Goal: Check status: Check status

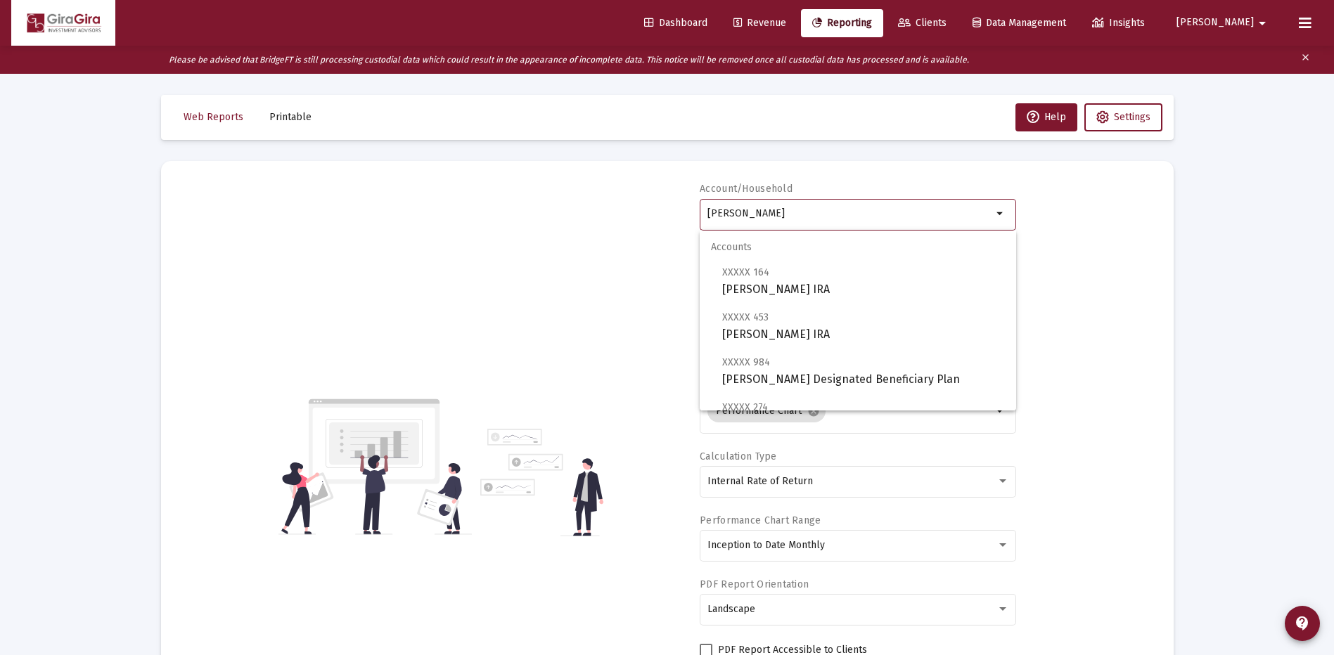
select select "View all"
drag, startPoint x: 709, startPoint y: 210, endPoint x: 1344, endPoint y: 230, distance: 635.3
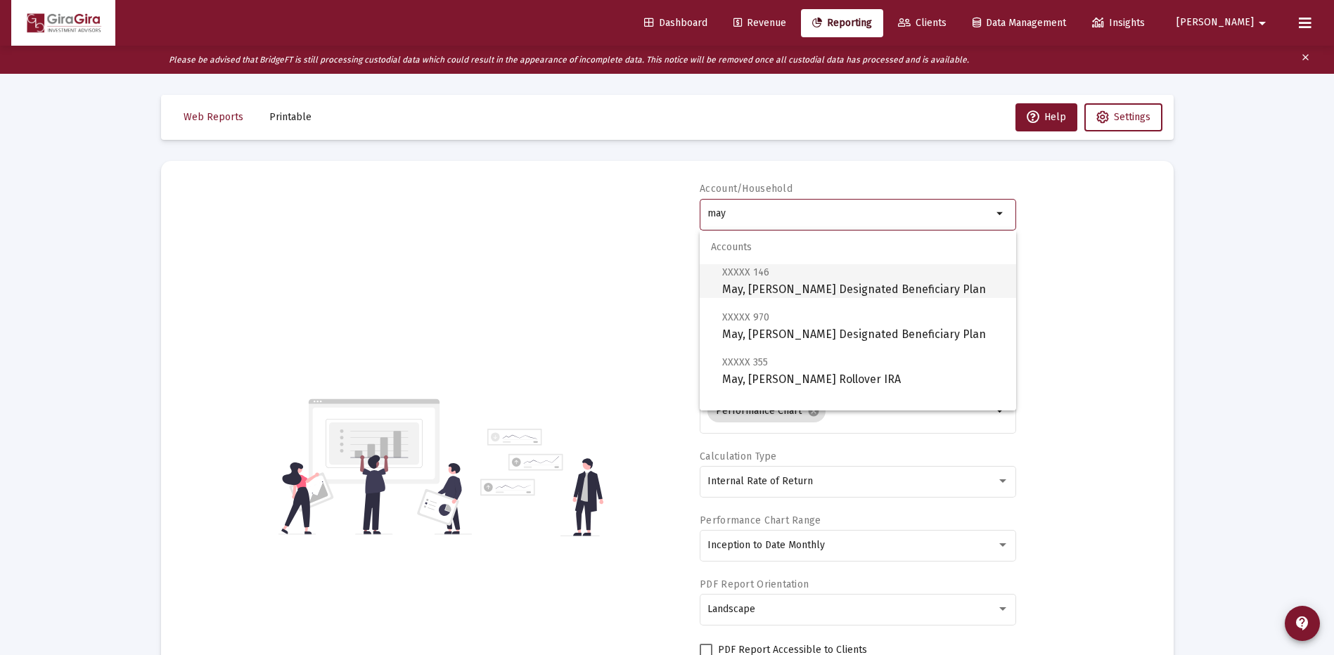
click at [816, 281] on span "XXXXX 146 May, [PERSON_NAME] Designated Beneficiary Plan" at bounding box center [863, 281] width 283 height 34
type input "May, [PERSON_NAME] Designated Beneficiary Plan"
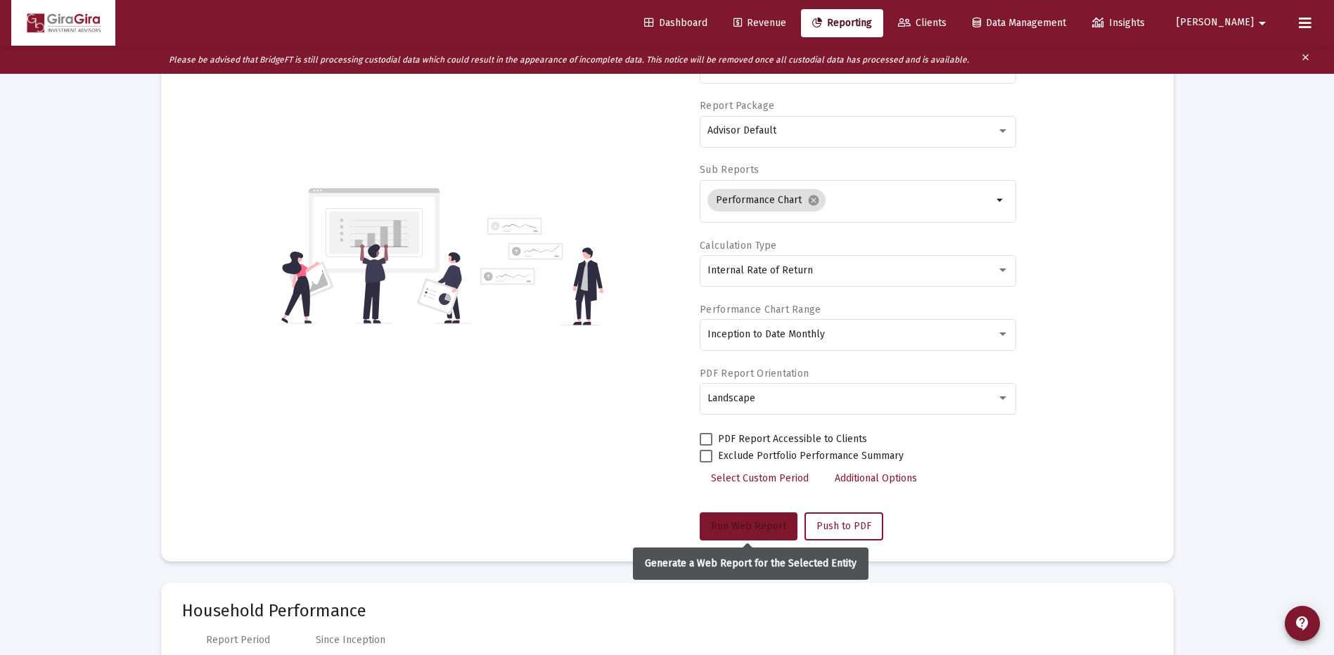
click at [743, 524] on span "Run Web Report" at bounding box center [748, 526] width 75 height 12
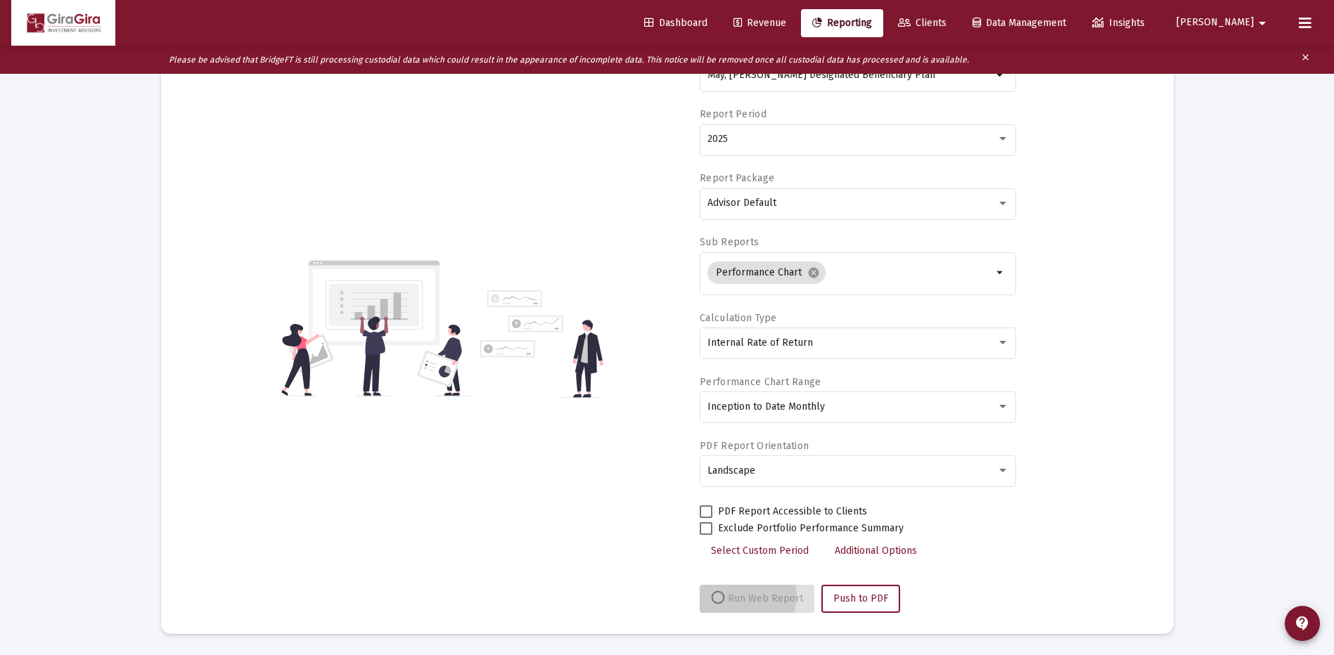
scroll to position [139, 0]
select select "View all"
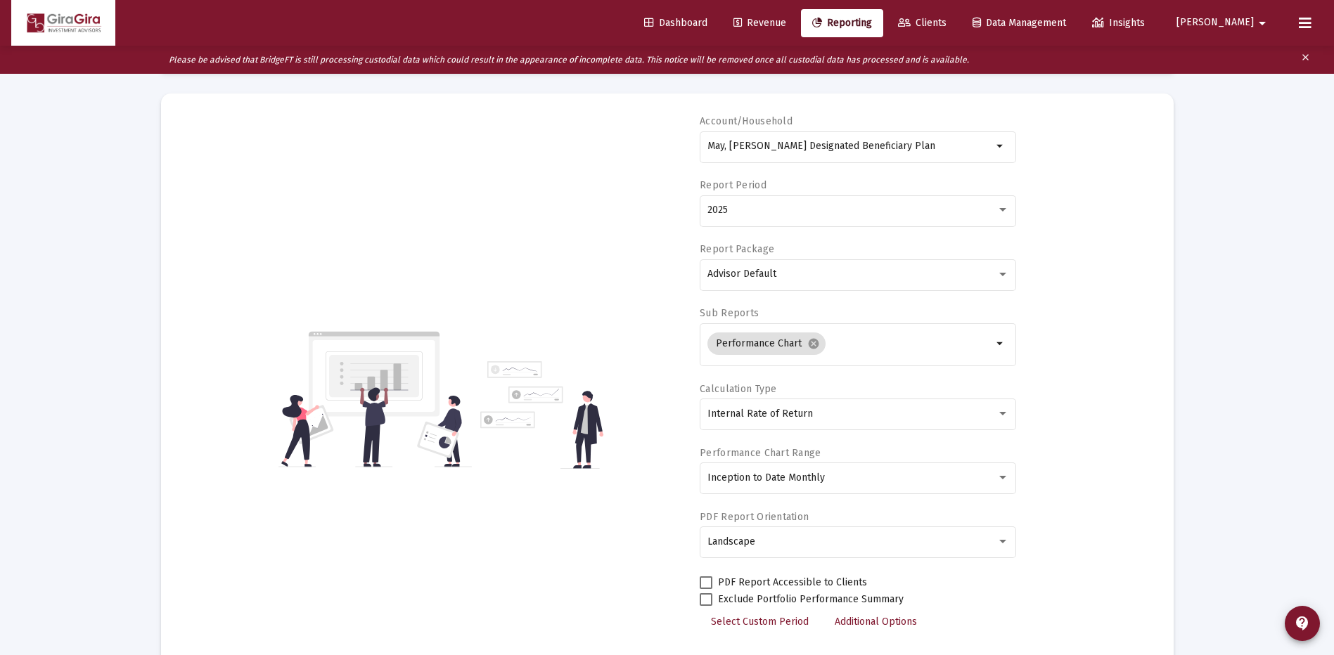
scroll to position [0, 0]
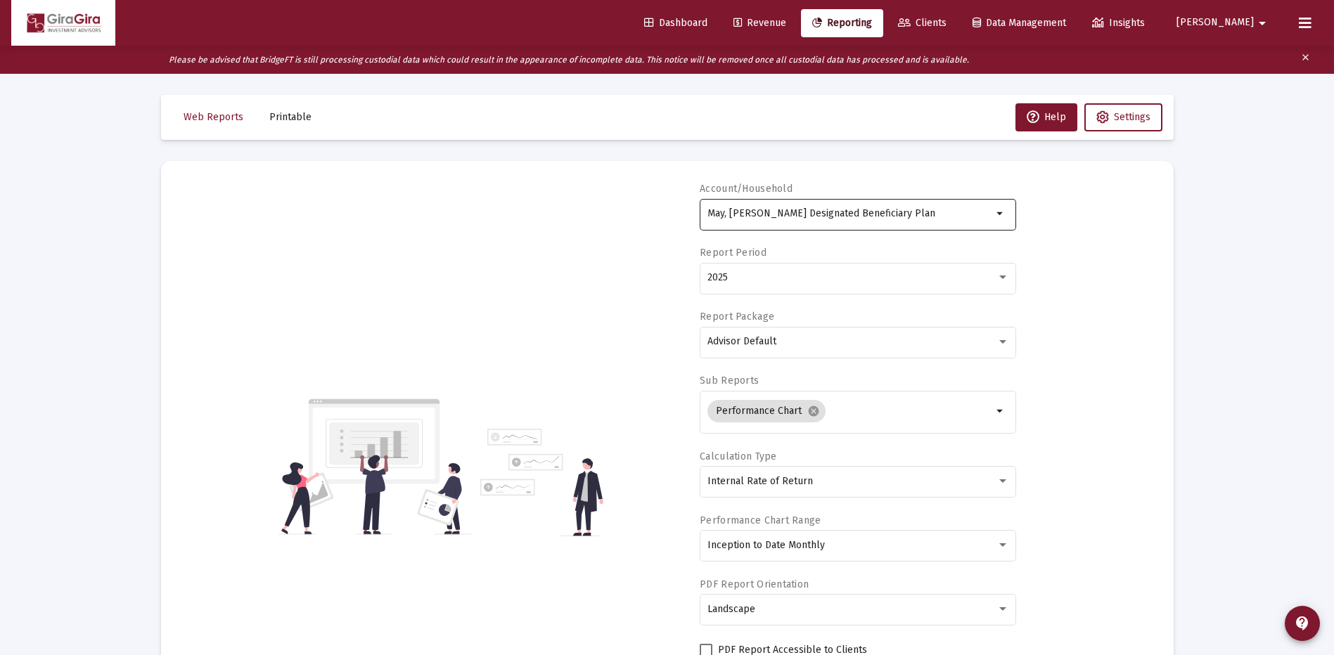
click at [736, 215] on input "May, [PERSON_NAME] Designated Beneficiary Plan" at bounding box center [849, 213] width 285 height 11
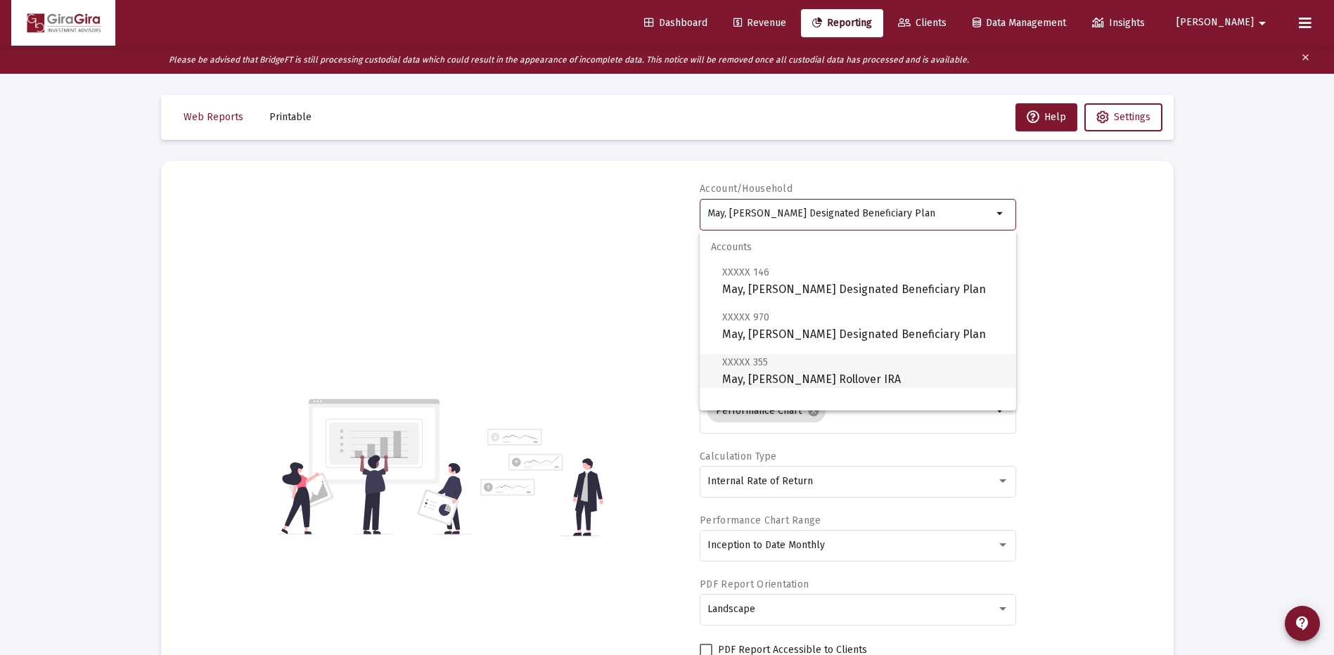
click at [809, 376] on span "XXXXX 355 May, [PERSON_NAME] Rollover IRA" at bounding box center [863, 371] width 283 height 34
type input "May, [PERSON_NAME] Rollover IRA"
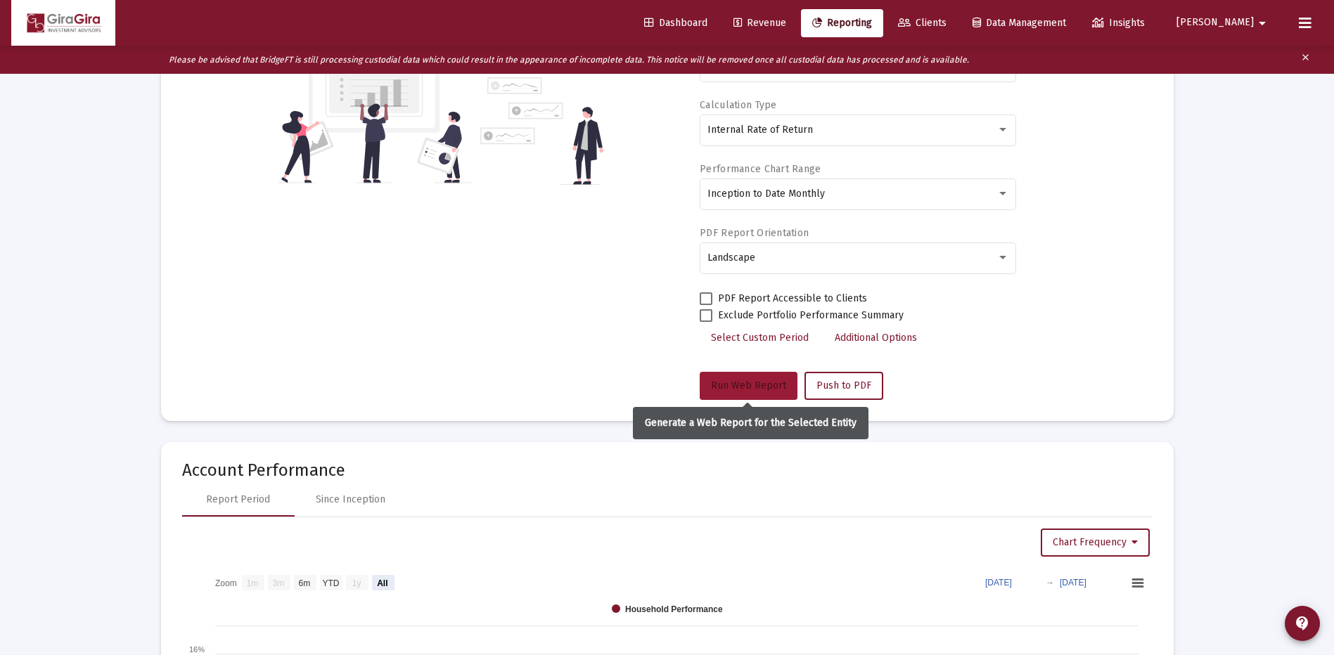
click at [759, 380] on span "Run Web Report" at bounding box center [748, 386] width 75 height 12
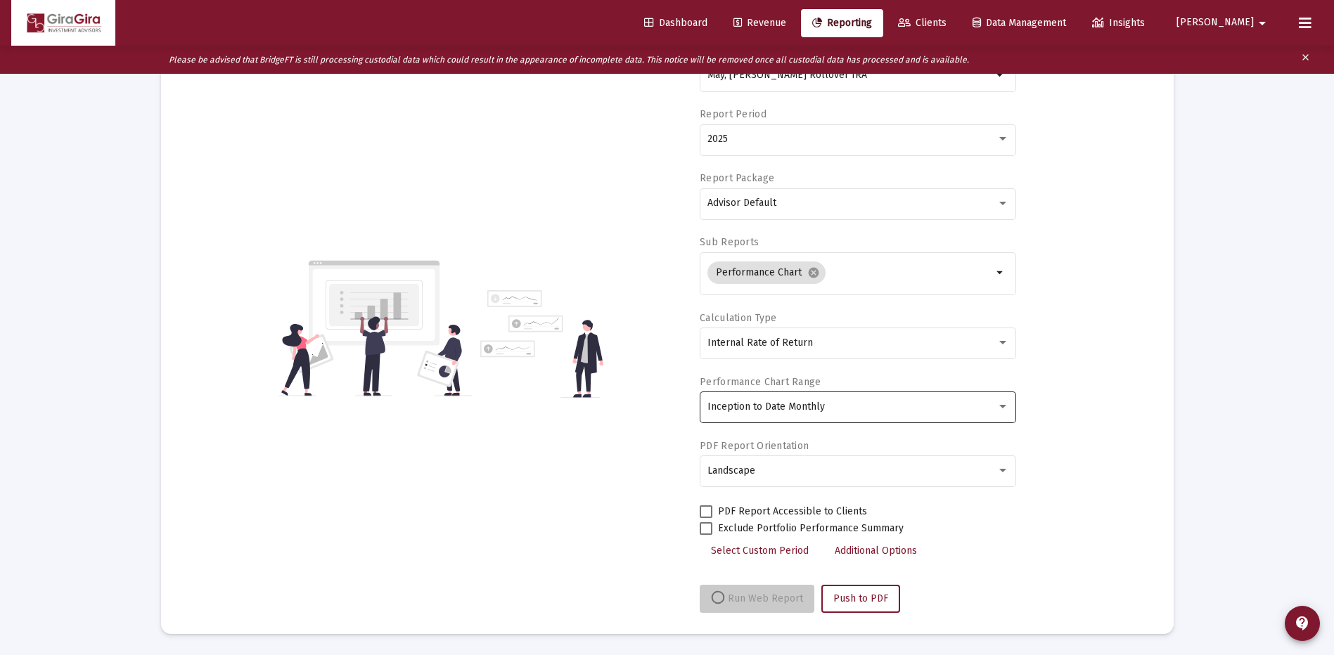
scroll to position [139, 0]
select select "View all"
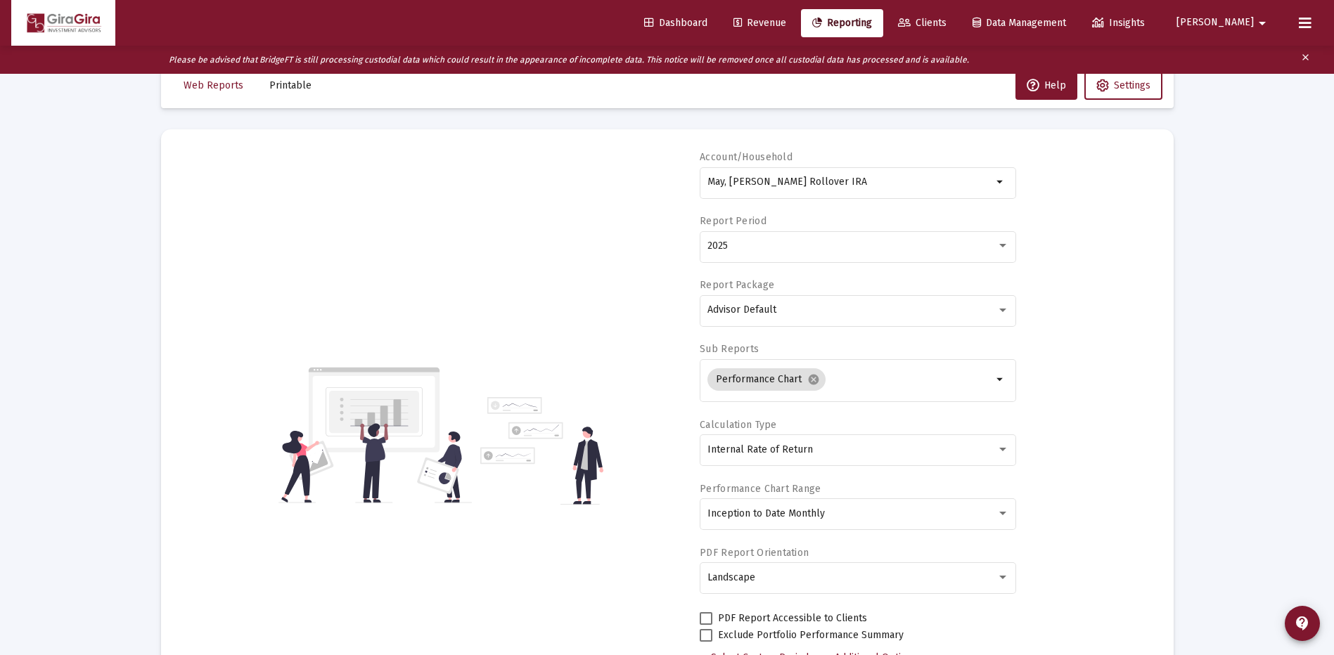
scroll to position [0, 0]
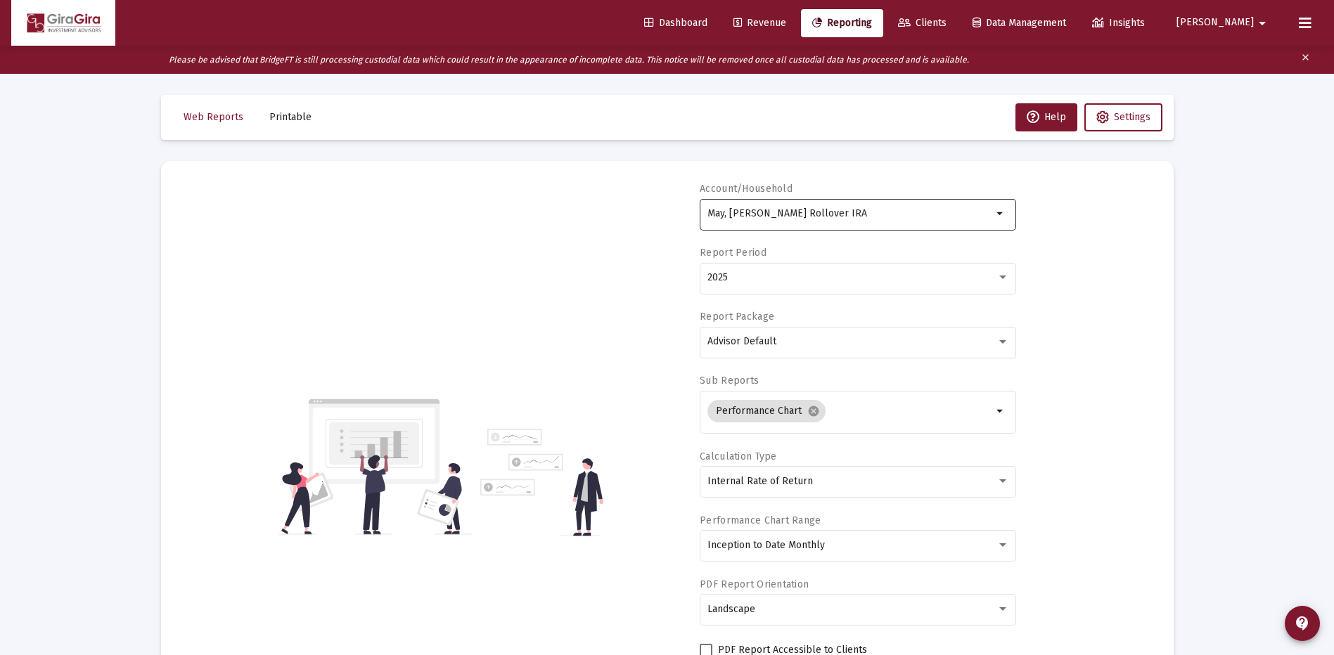
click at [785, 212] on input "May, [PERSON_NAME] Rollover IRA" at bounding box center [849, 213] width 285 height 11
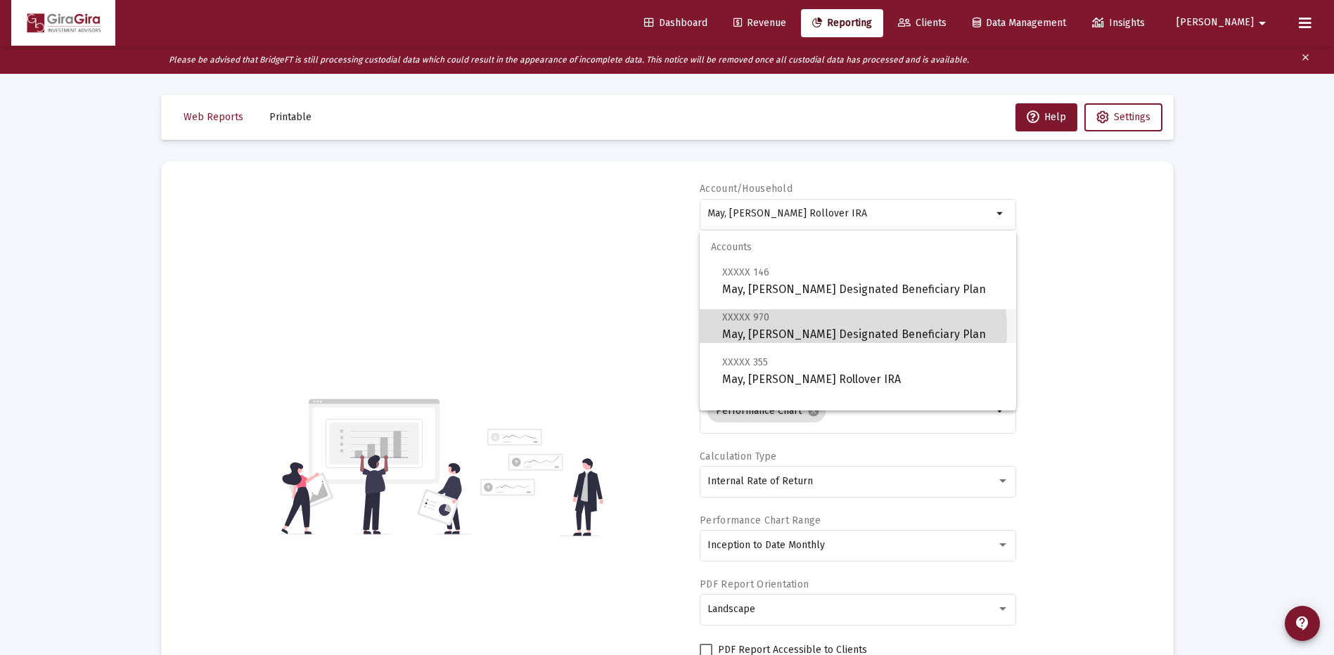
click at [829, 330] on span "XXXXX 970 May, [PERSON_NAME] Designated Beneficiary Plan" at bounding box center [863, 326] width 283 height 34
type input "May, [PERSON_NAME] Designated Beneficiary Plan"
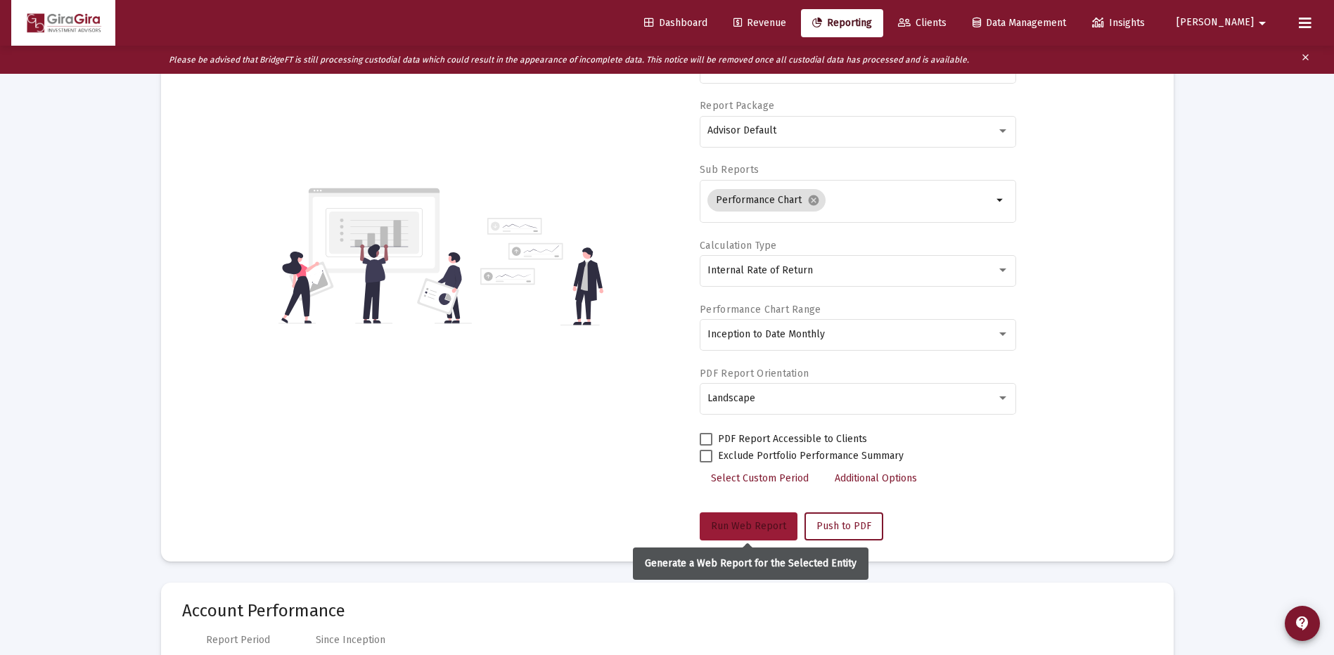
click at [733, 520] on button "Run Web Report" at bounding box center [749, 527] width 98 height 28
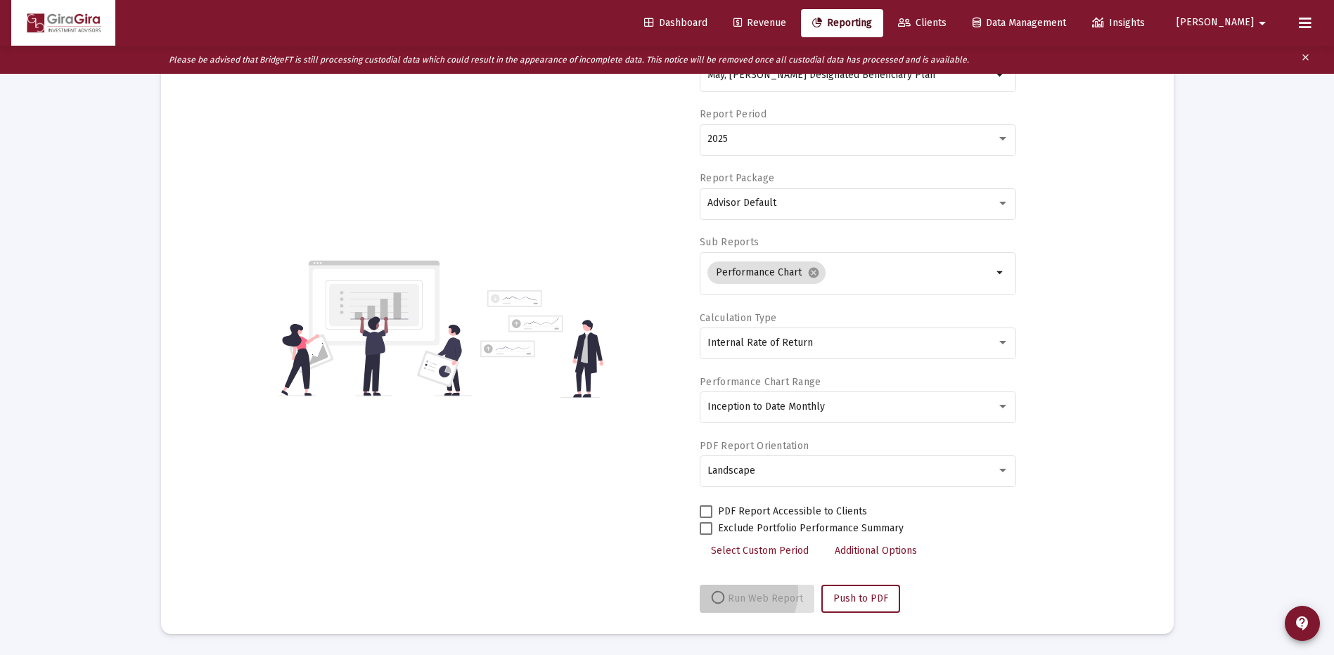
scroll to position [139, 0]
select select "View all"
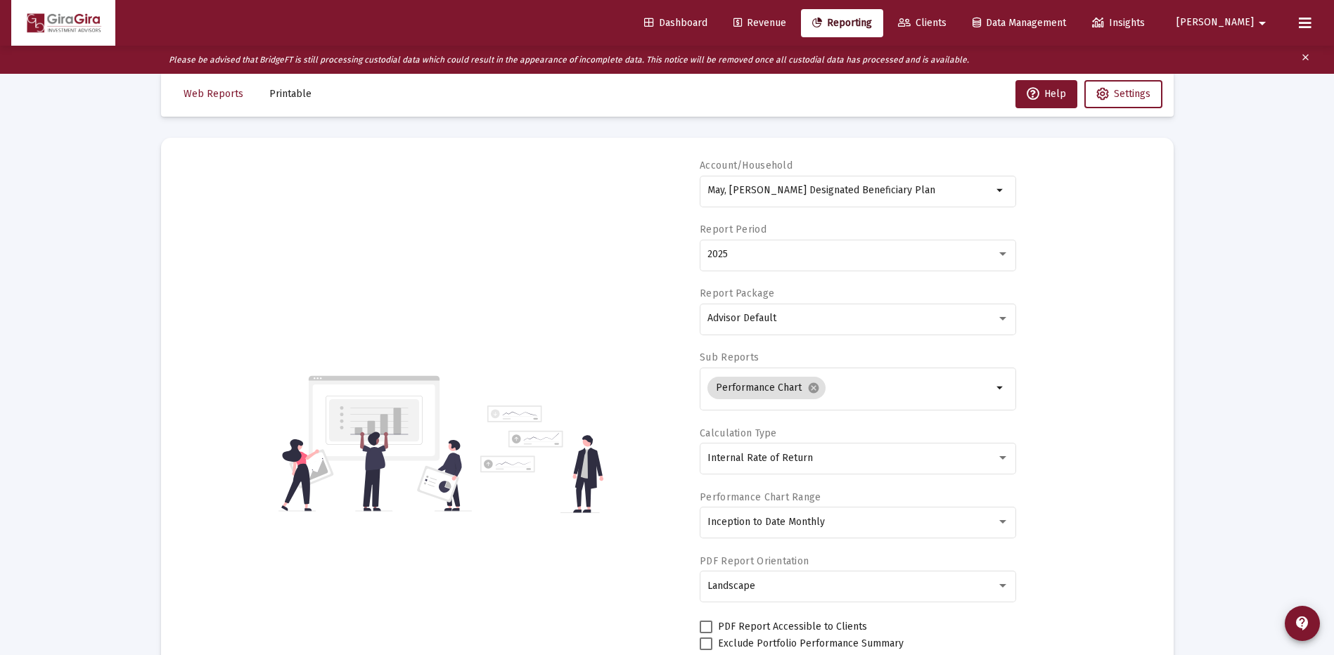
scroll to position [0, 0]
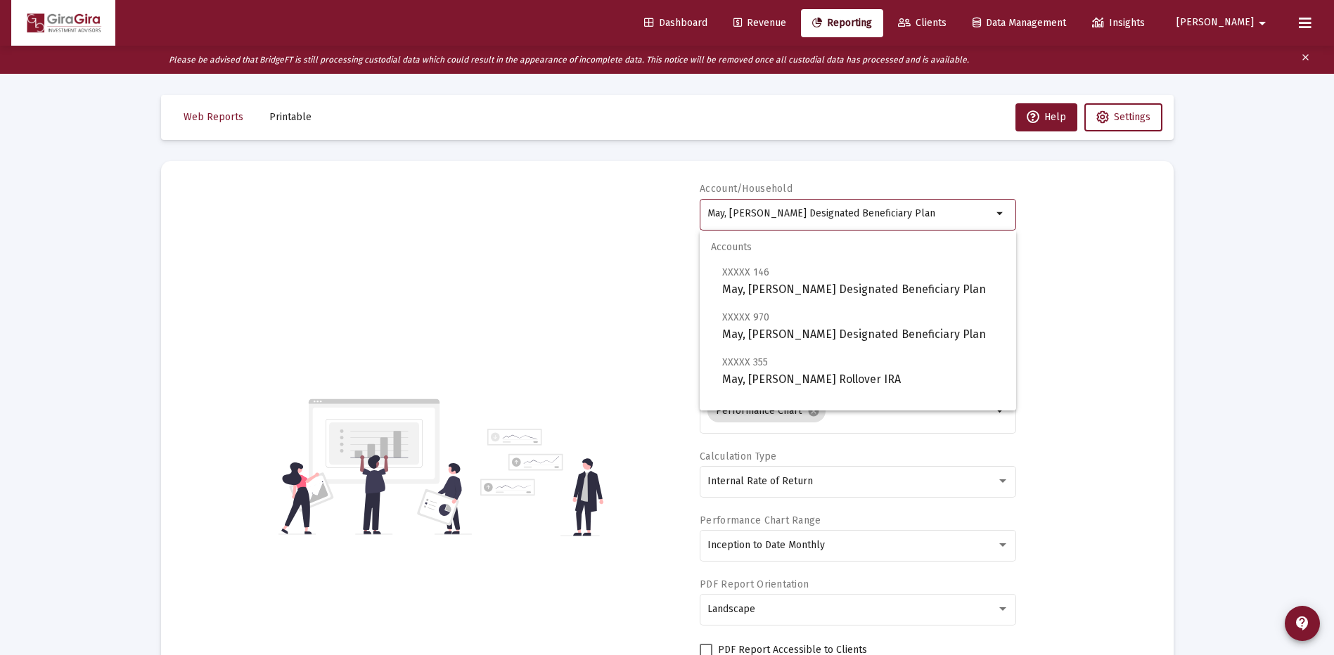
drag, startPoint x: 707, startPoint y: 210, endPoint x: 1204, endPoint y: 213, distance: 496.4
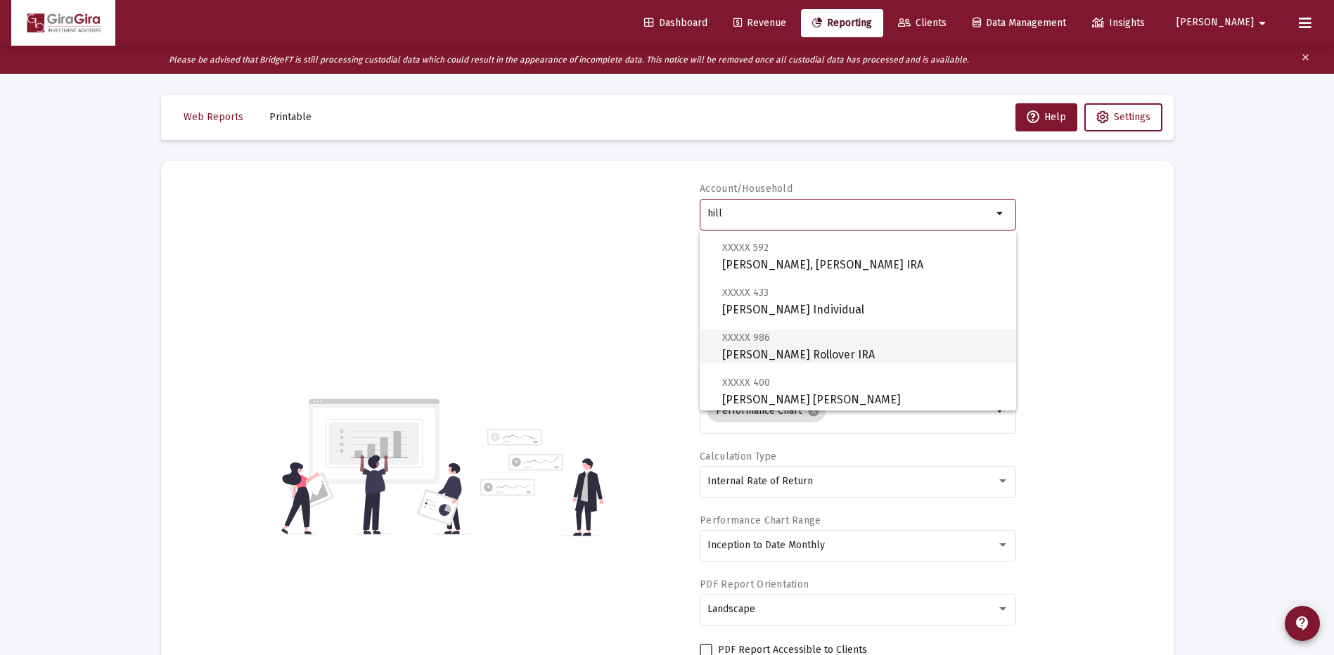
scroll to position [70, 0]
click at [783, 264] on span "XXXXX [STREET_ADDRESS][PERSON_NAME][PERSON_NAME] IRA" at bounding box center [863, 255] width 283 height 34
type input "[PERSON_NAME], [PERSON_NAME] IRA"
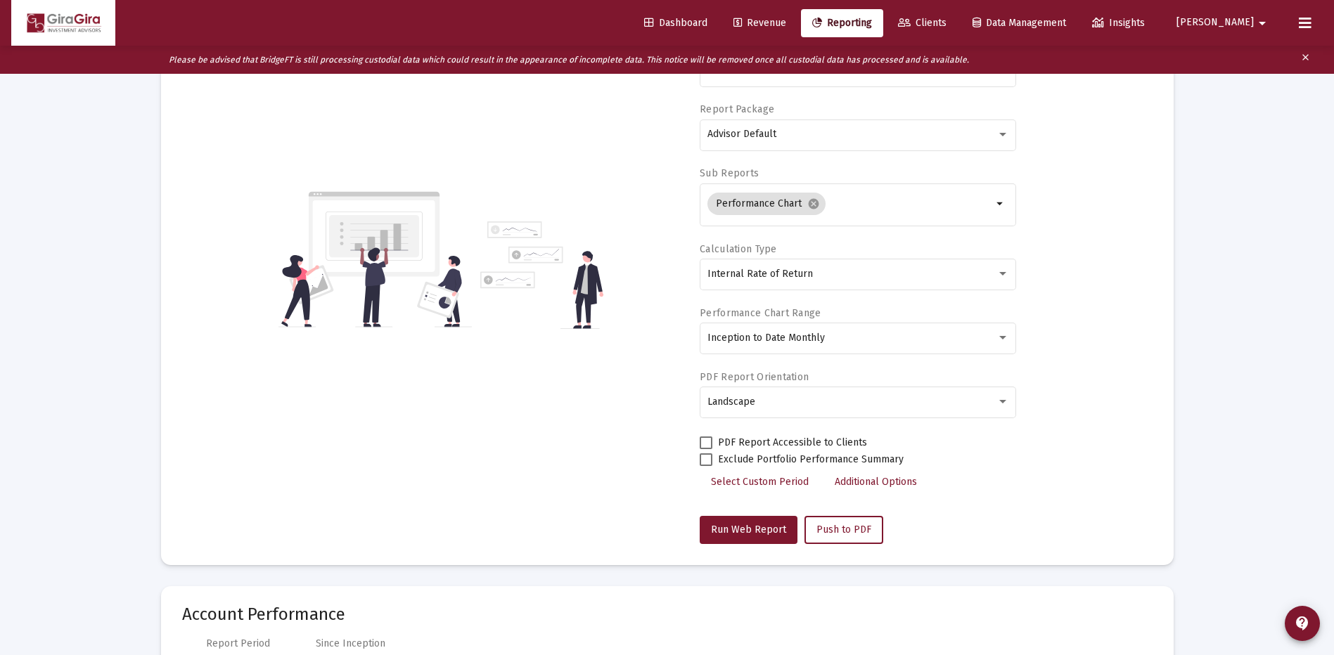
scroll to position [281, 0]
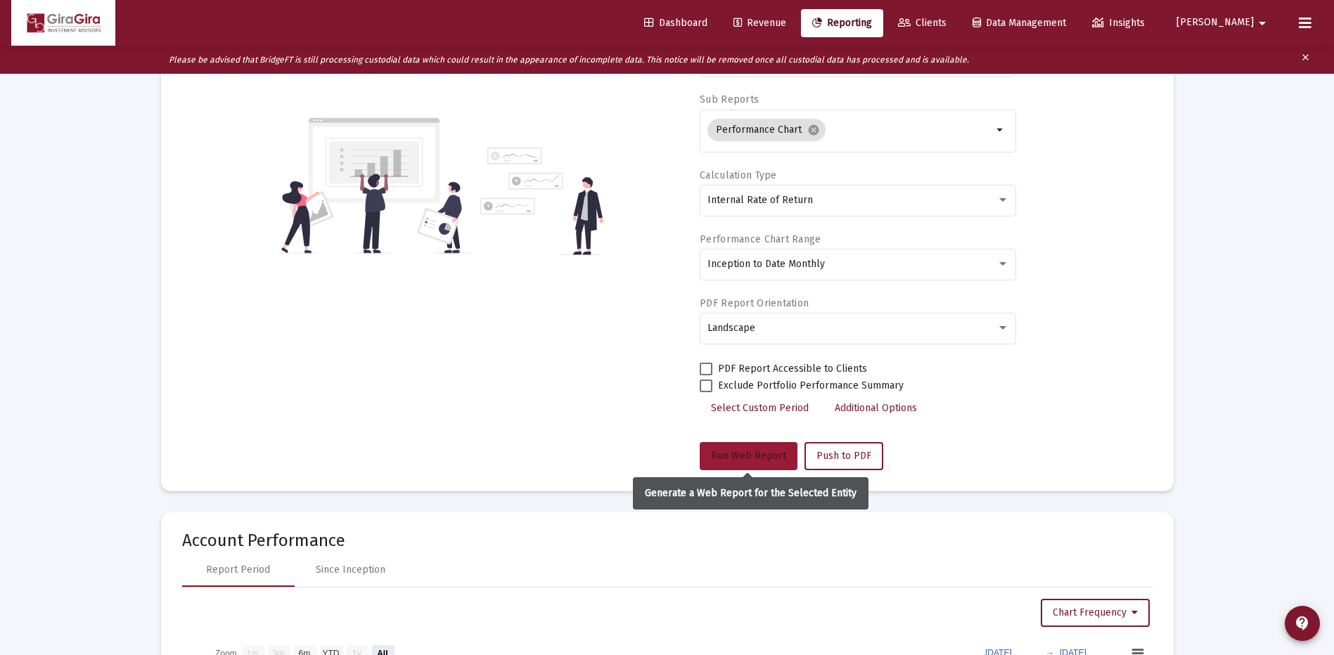
click at [740, 456] on span "Run Web Report" at bounding box center [748, 456] width 75 height 12
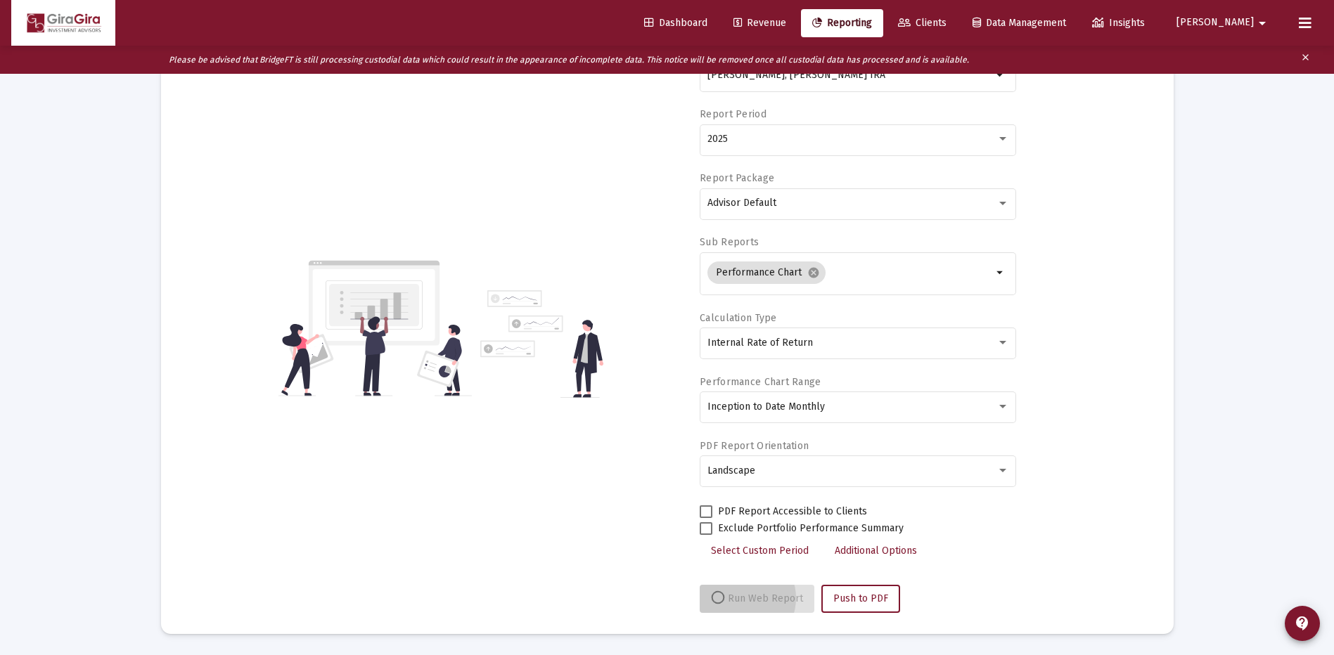
scroll to position [139, 0]
select select "View all"
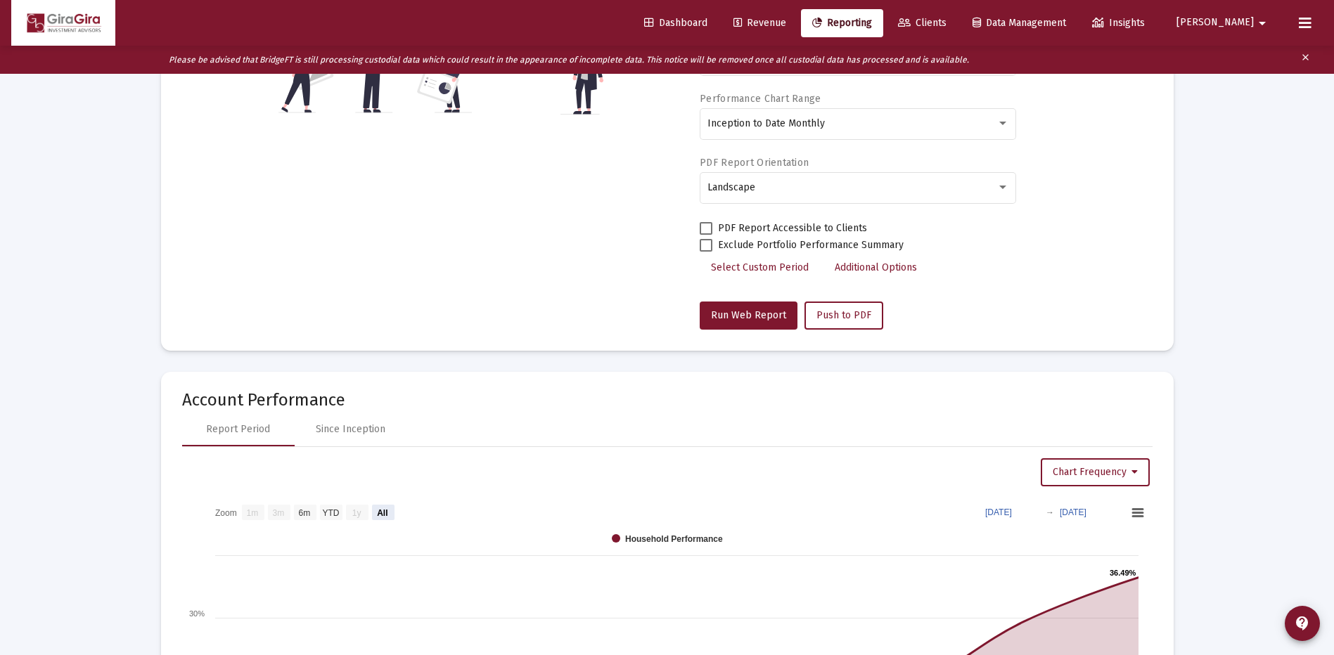
scroll to position [0, 0]
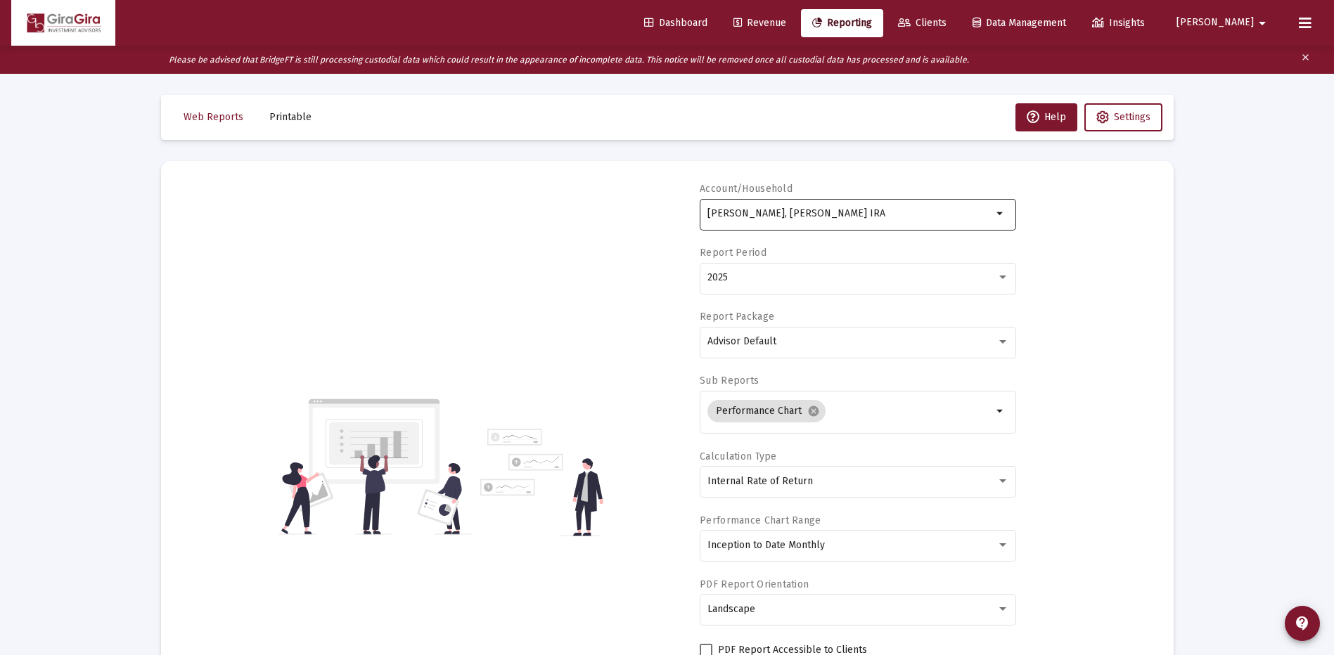
click at [762, 216] on input "[PERSON_NAME], [PERSON_NAME] IRA" at bounding box center [849, 213] width 285 height 11
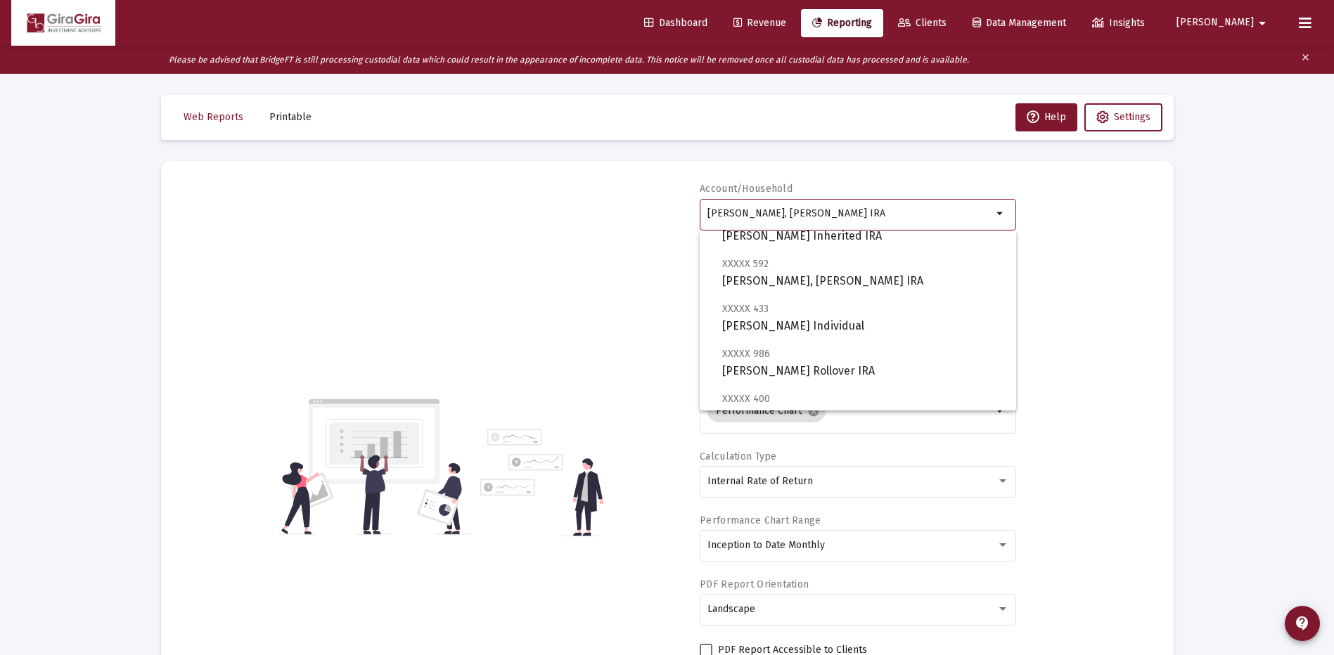
scroll to position [141, 0]
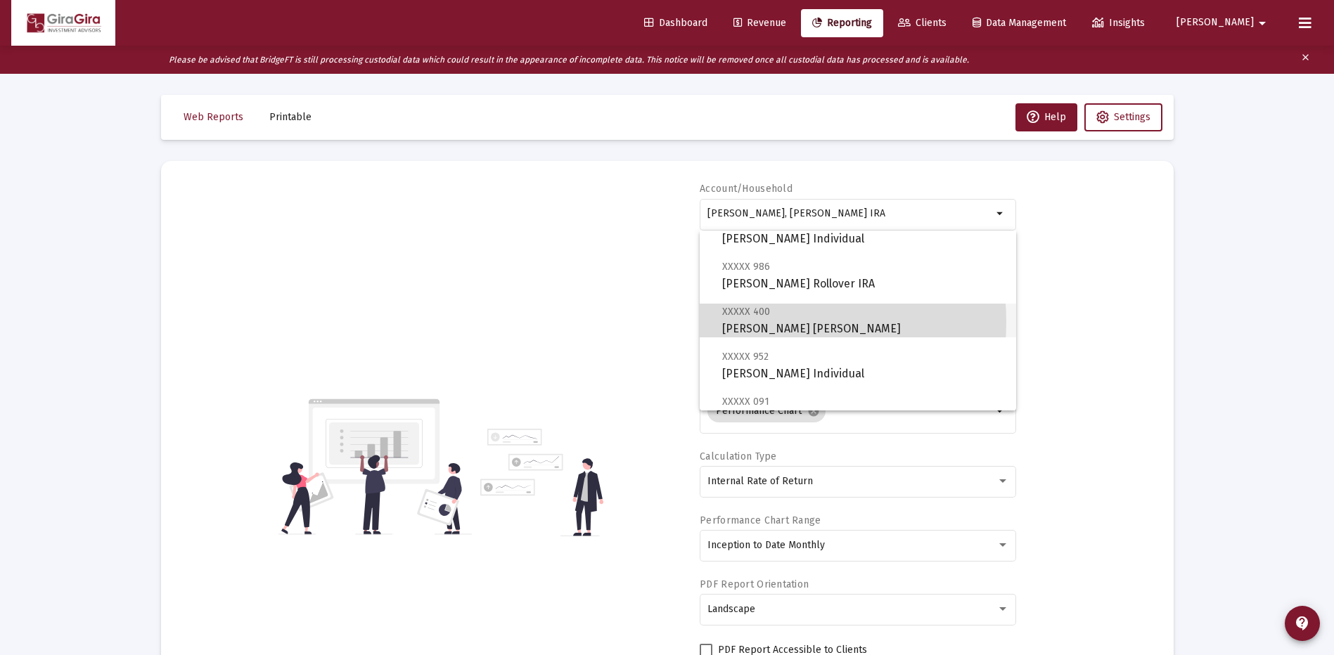
click at [744, 322] on span "XXXXX 400 [PERSON_NAME] [PERSON_NAME]" at bounding box center [863, 320] width 283 height 34
type input "[PERSON_NAME] [PERSON_NAME]"
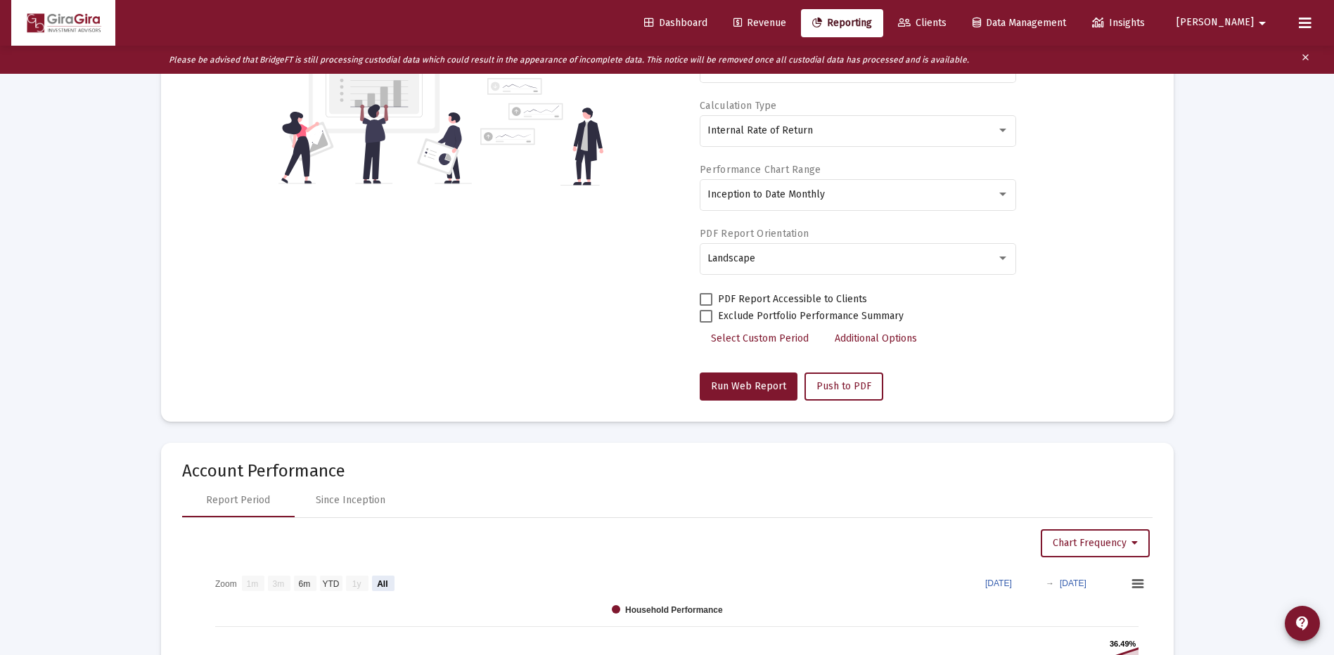
scroll to position [352, 0]
click at [735, 377] on button "Run Web Report" at bounding box center [749, 386] width 98 height 28
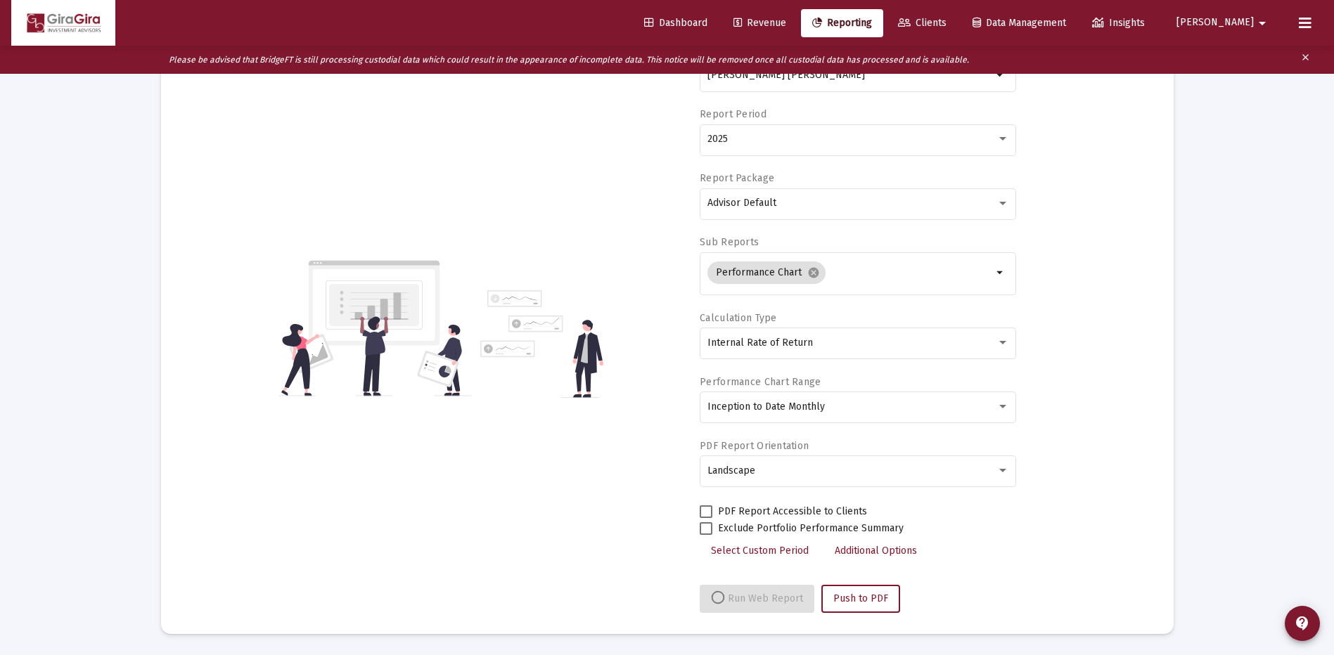
select select "View all"
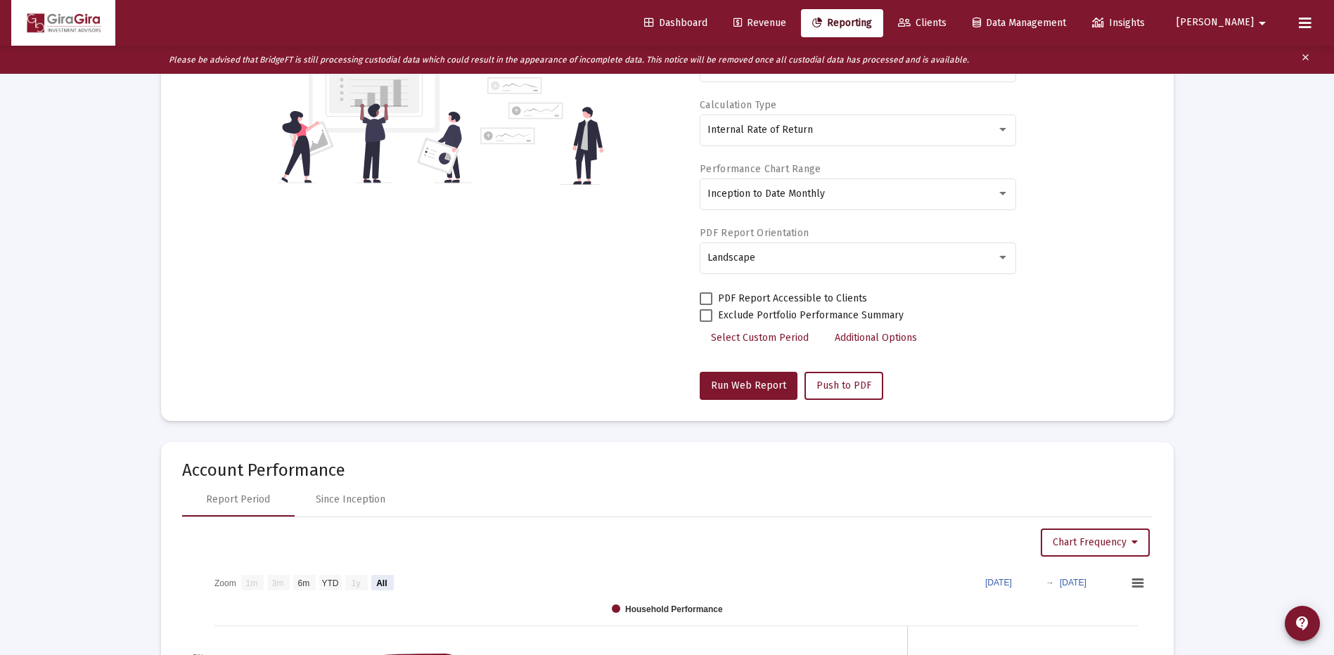
scroll to position [70, 0]
